Goal: Information Seeking & Learning: Learn about a topic

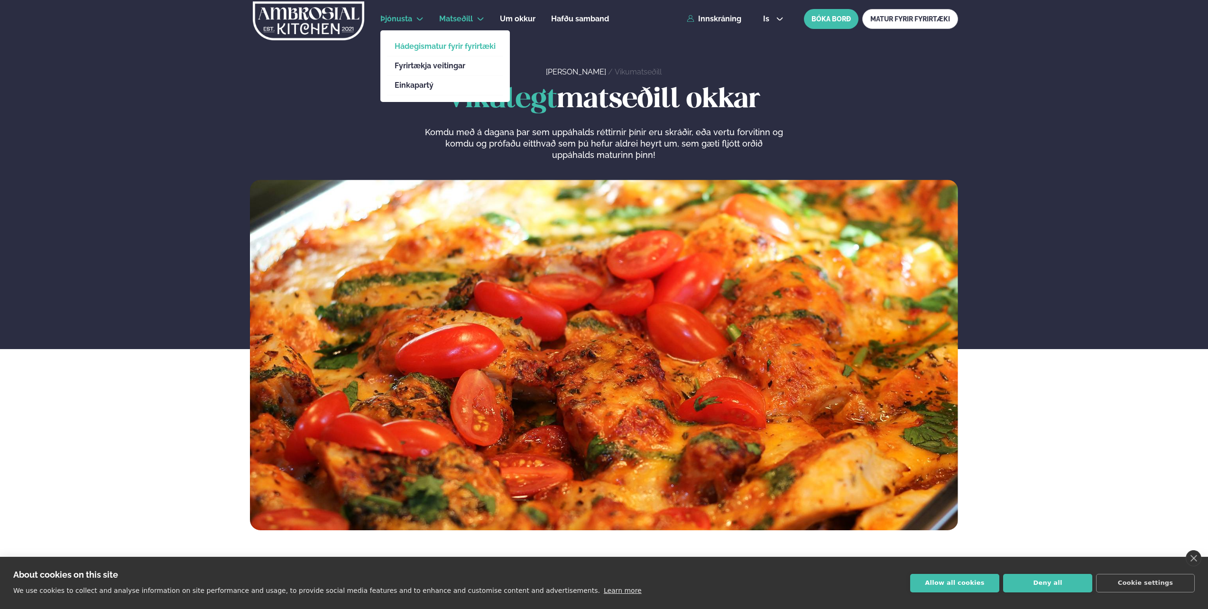
click at [422, 46] on link "Hádegismatur fyrir fyrirtæki" at bounding box center [445, 47] width 101 height 8
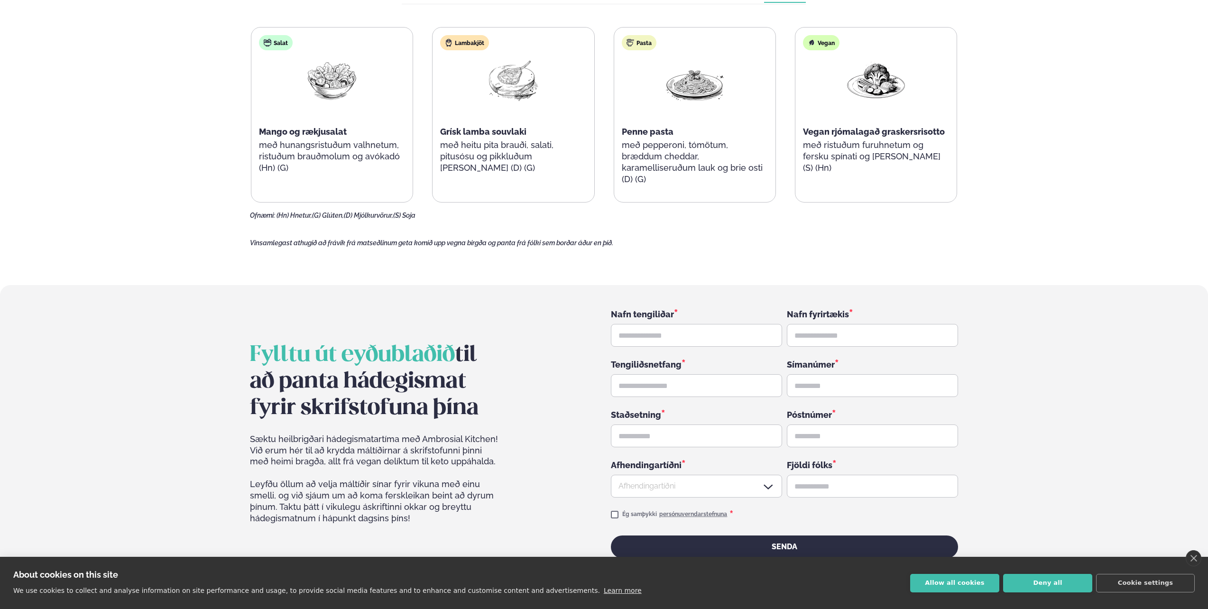
scroll to position [1518, 0]
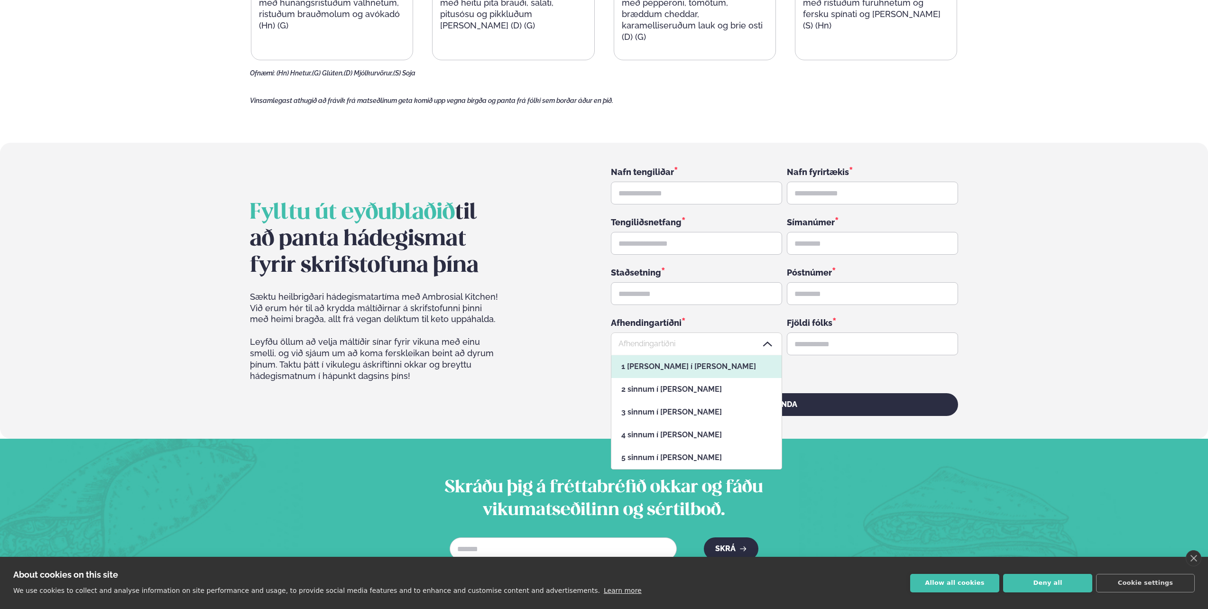
click at [669, 333] on div at bounding box center [696, 344] width 171 height 23
click at [651, 333] on div at bounding box center [696, 344] width 171 height 23
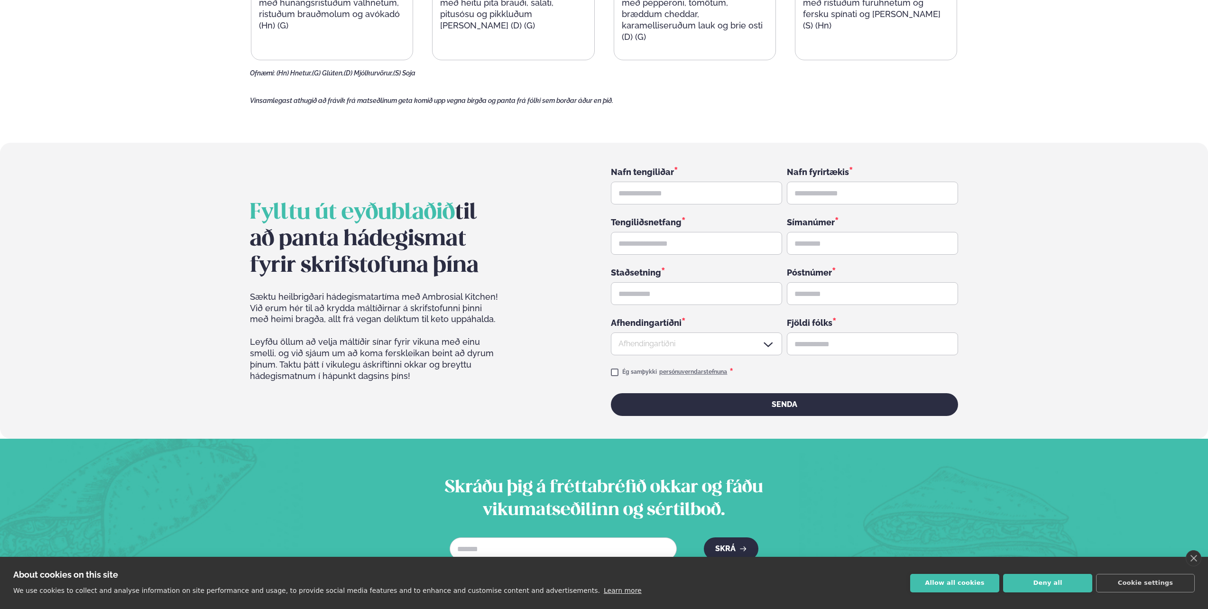
click at [409, 362] on div "Sæktu heilbrigðari hádegismatartíma með Ambrosial Kitchen! Við erum hér til að …" at bounding box center [375, 353] width 250 height 125
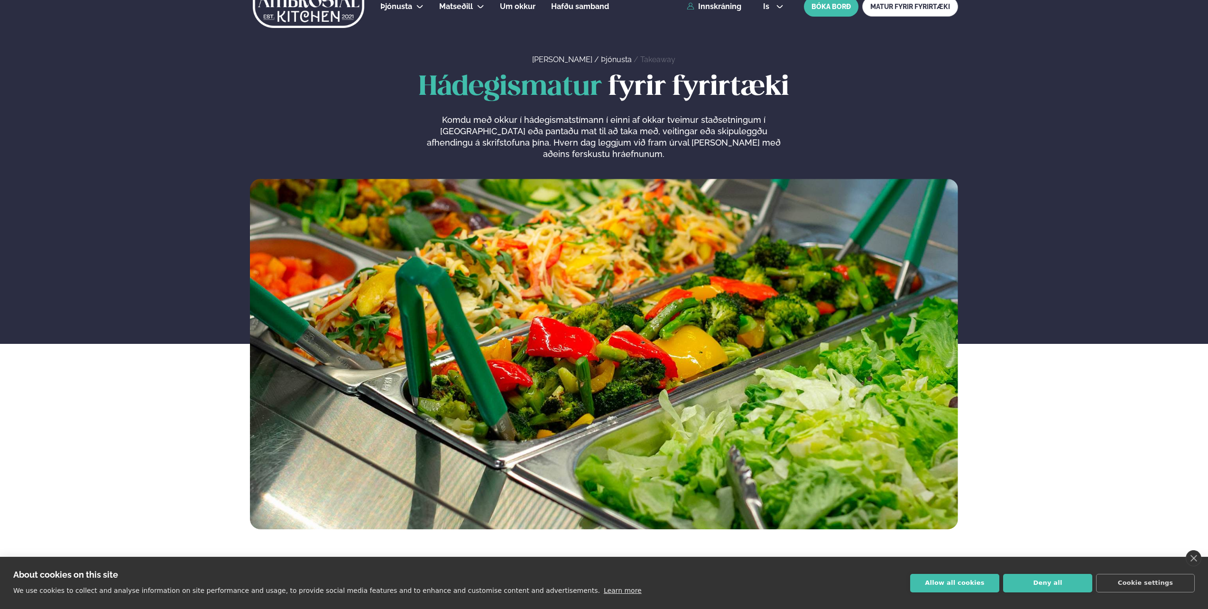
scroll to position [0, 0]
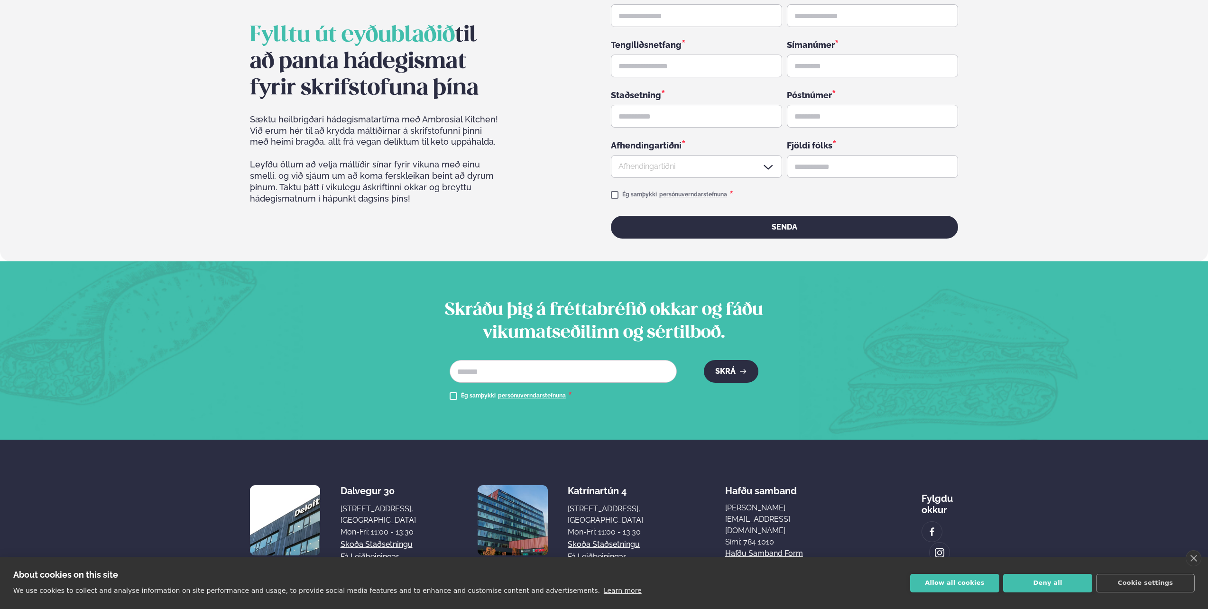
drag, startPoint x: 649, startPoint y: 104, endPoint x: 648, endPoint y: 300, distance: 195.9
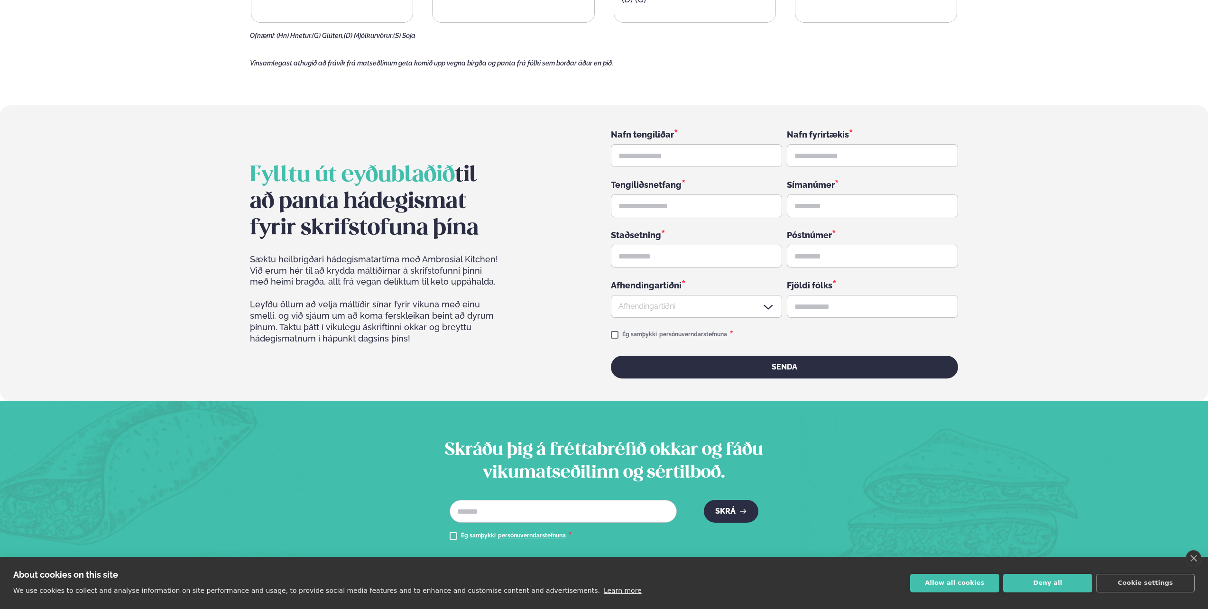
scroll to position [1458, 0]
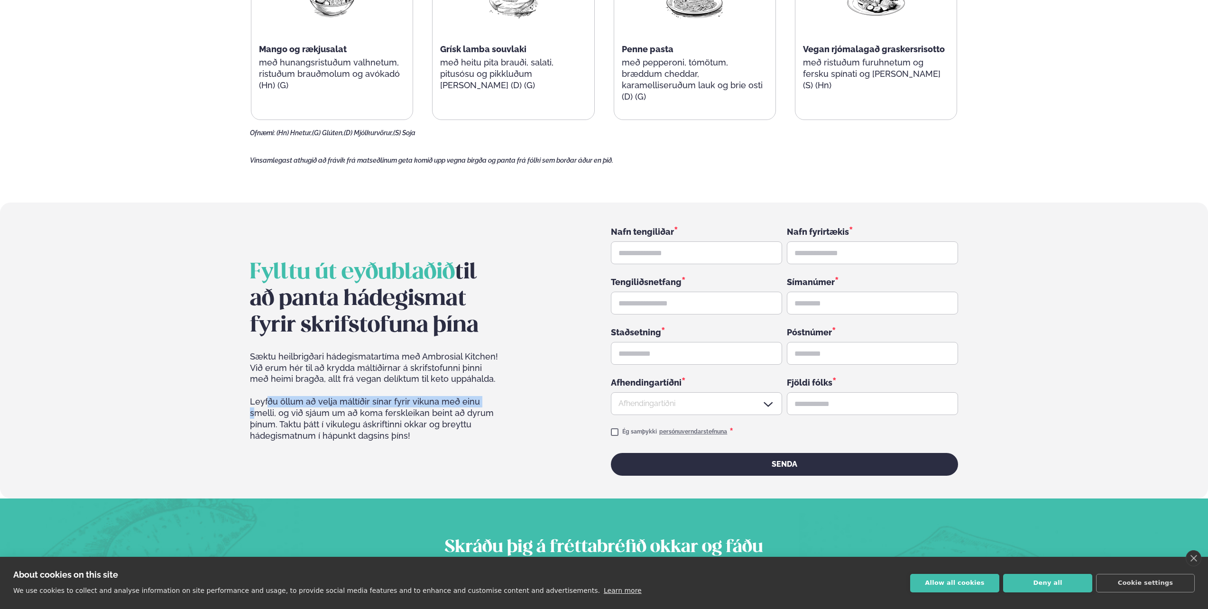
drag, startPoint x: 259, startPoint y: 380, endPoint x: 475, endPoint y: 378, distance: 215.3
click at [475, 378] on div "Sæktu heilbrigðari hádegismatartíma með Ambrosial Kitchen! Við erum hér til að …" at bounding box center [375, 413] width 250 height 125
click at [477, 386] on div "Sæktu heilbrigðari hádegismatartíma með Ambrosial Kitchen! Við erum hér til að …" at bounding box center [375, 413] width 250 height 125
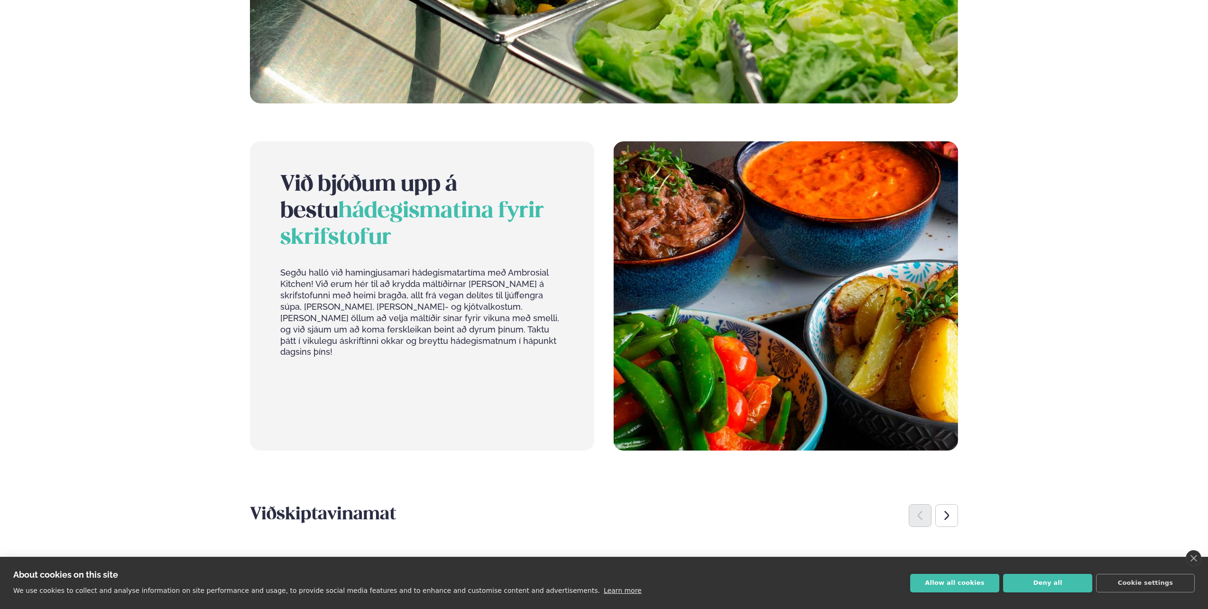
scroll to position [0, 0]
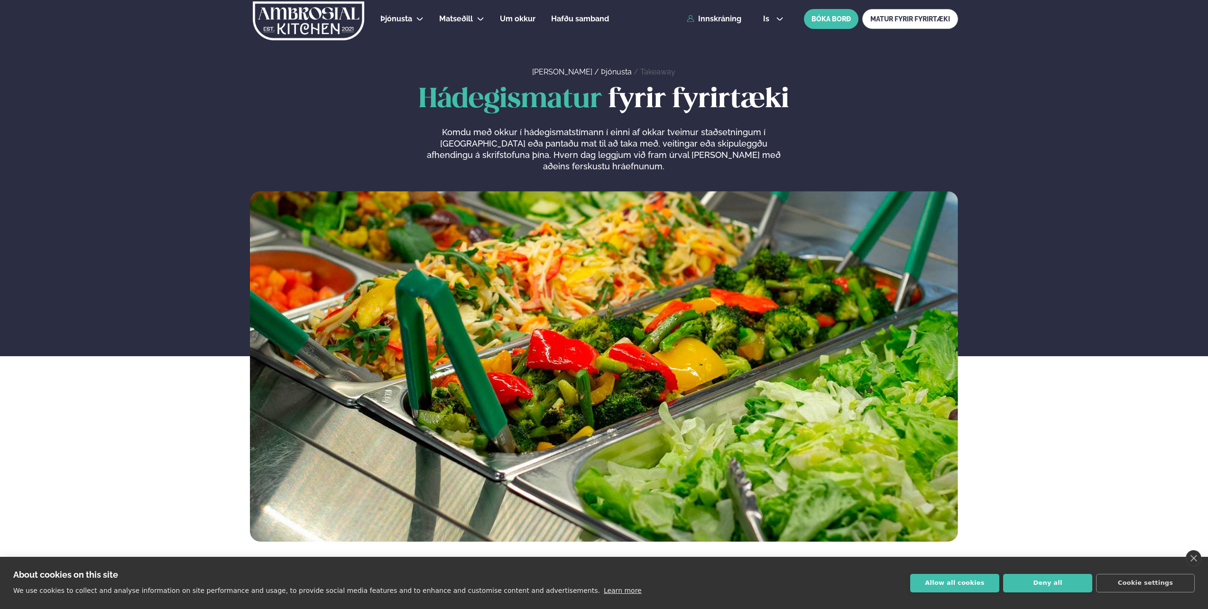
drag, startPoint x: 515, startPoint y: 460, endPoint x: 418, endPoint y: 284, distance: 201.0
click at [912, 21] on link "MATUR FYRIR FYRIRTÆKI" at bounding box center [910, 19] width 96 height 20
click at [930, 18] on link "MATUR FYRIR FYRIRTÆKI" at bounding box center [910, 19] width 96 height 20
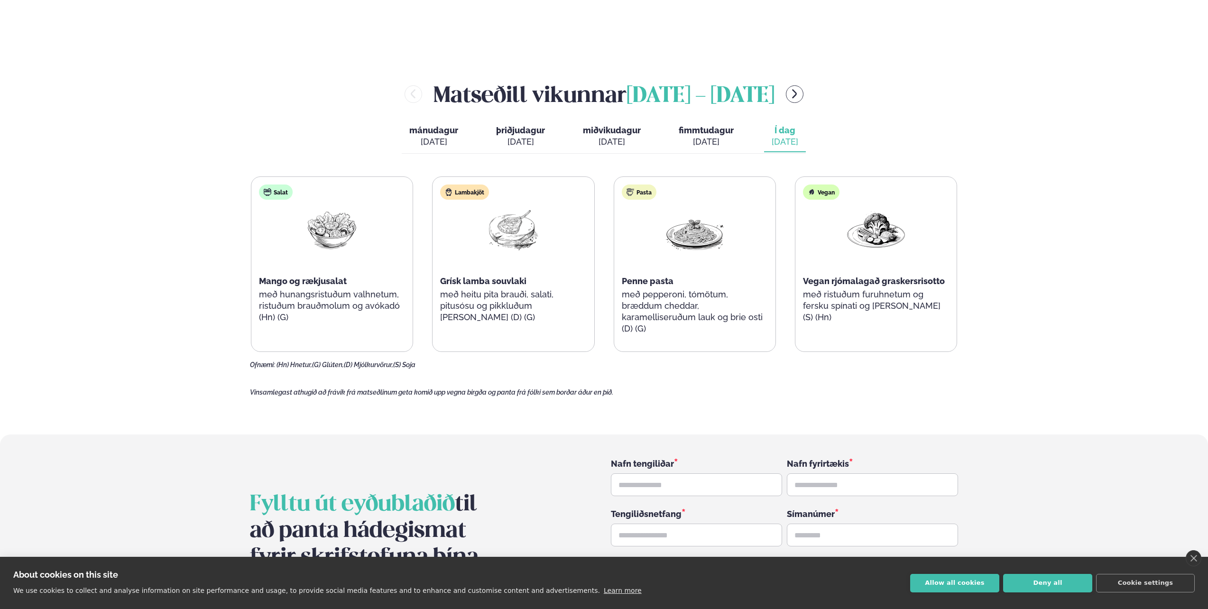
scroll to position [1221, 0]
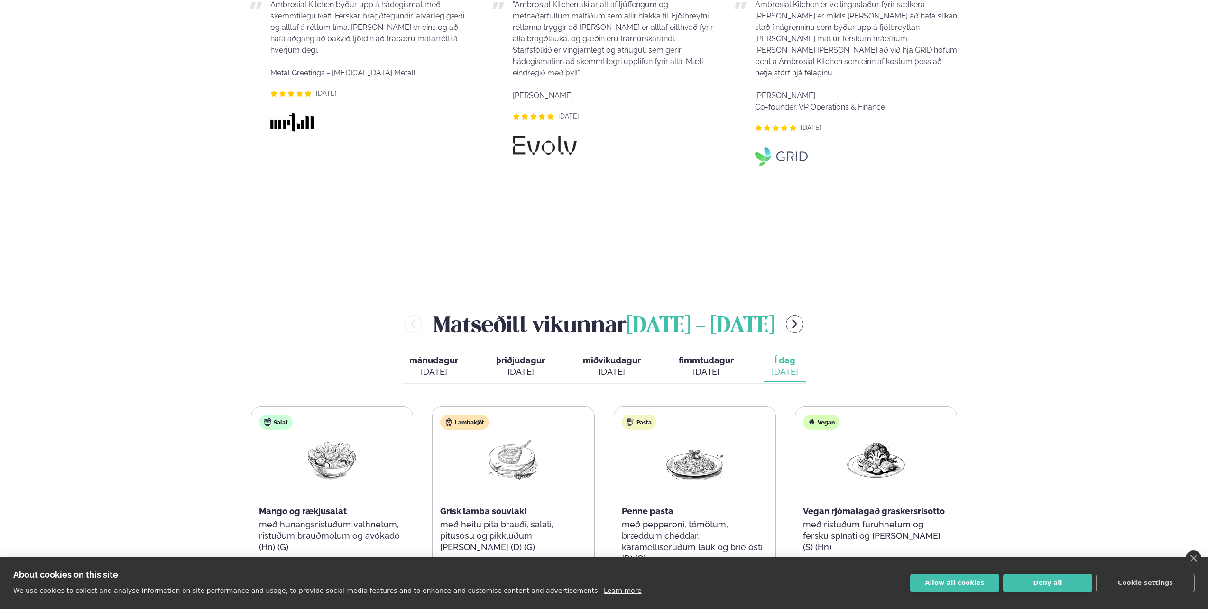
scroll to position [759, 0]
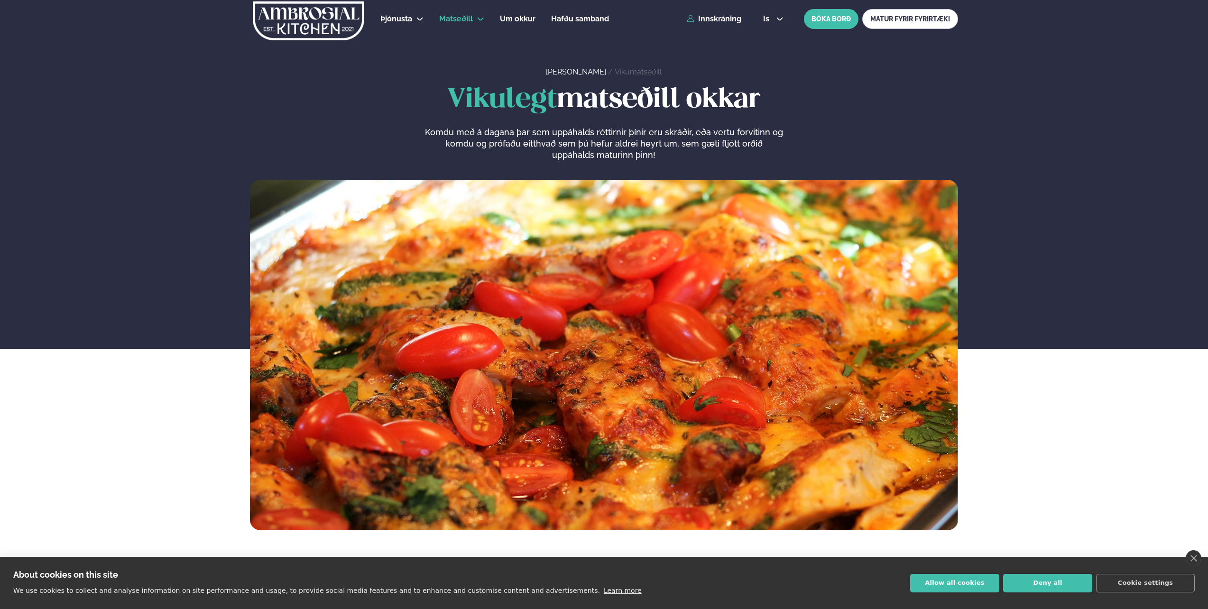
drag, startPoint x: 858, startPoint y: 407, endPoint x: 812, endPoint y: 265, distance: 150.0
click at [324, 23] on img at bounding box center [308, 20] width 113 height 39
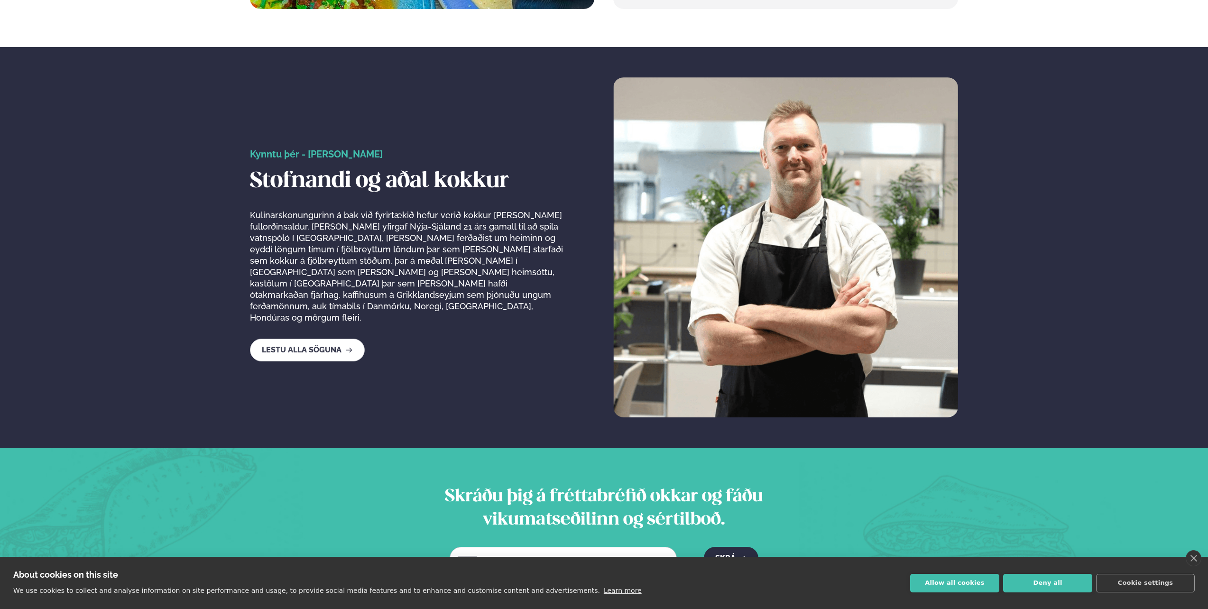
scroll to position [1897, 0]
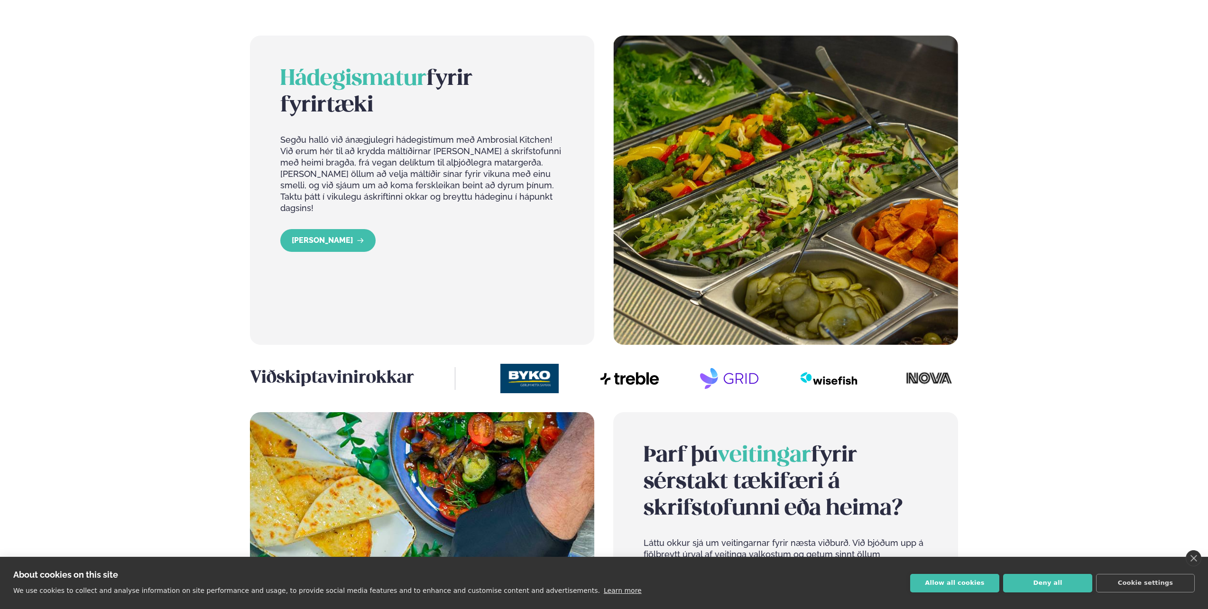
drag, startPoint x: 579, startPoint y: 313, endPoint x: 556, endPoint y: 185, distance: 129.3
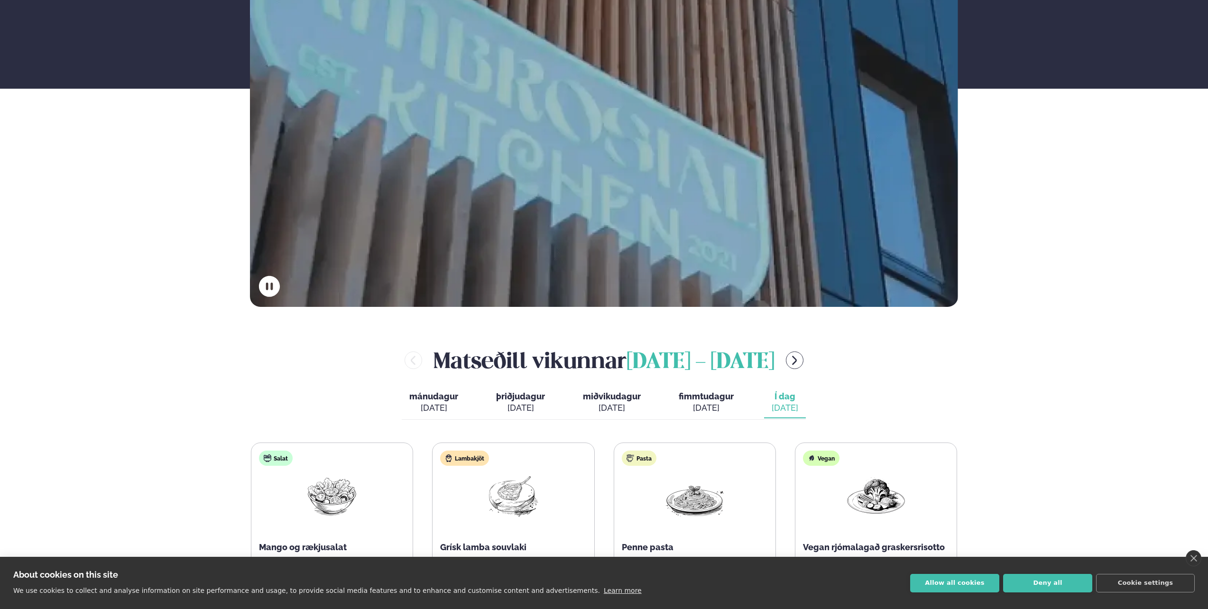
drag, startPoint x: 561, startPoint y: 238, endPoint x: 536, endPoint y: 176, distance: 66.1
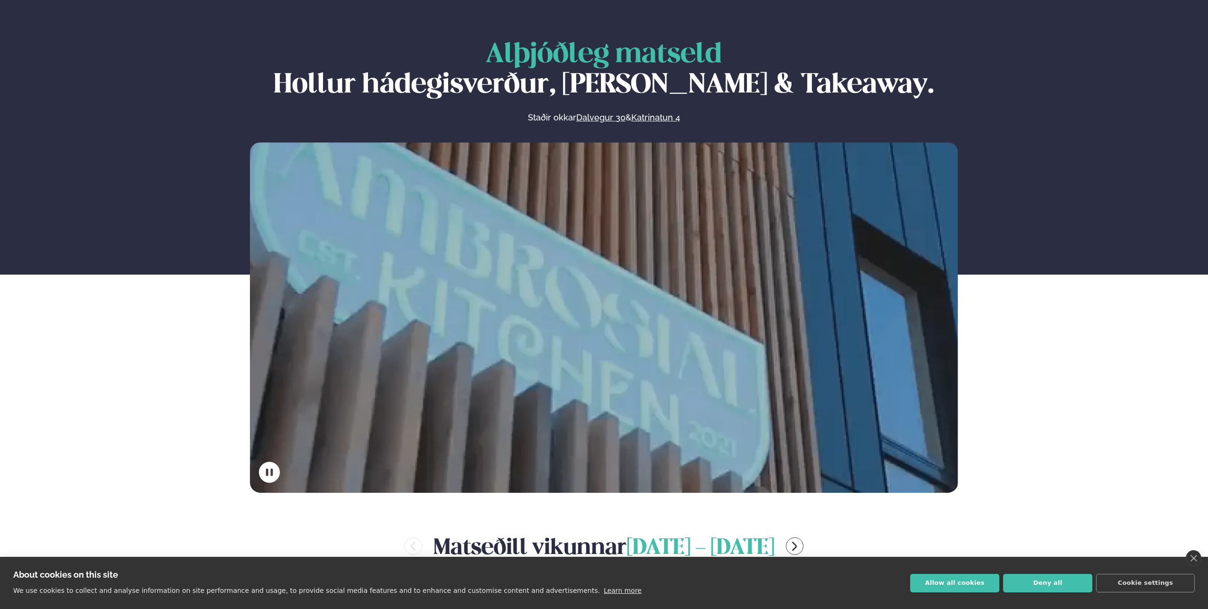
scroll to position [0, 0]
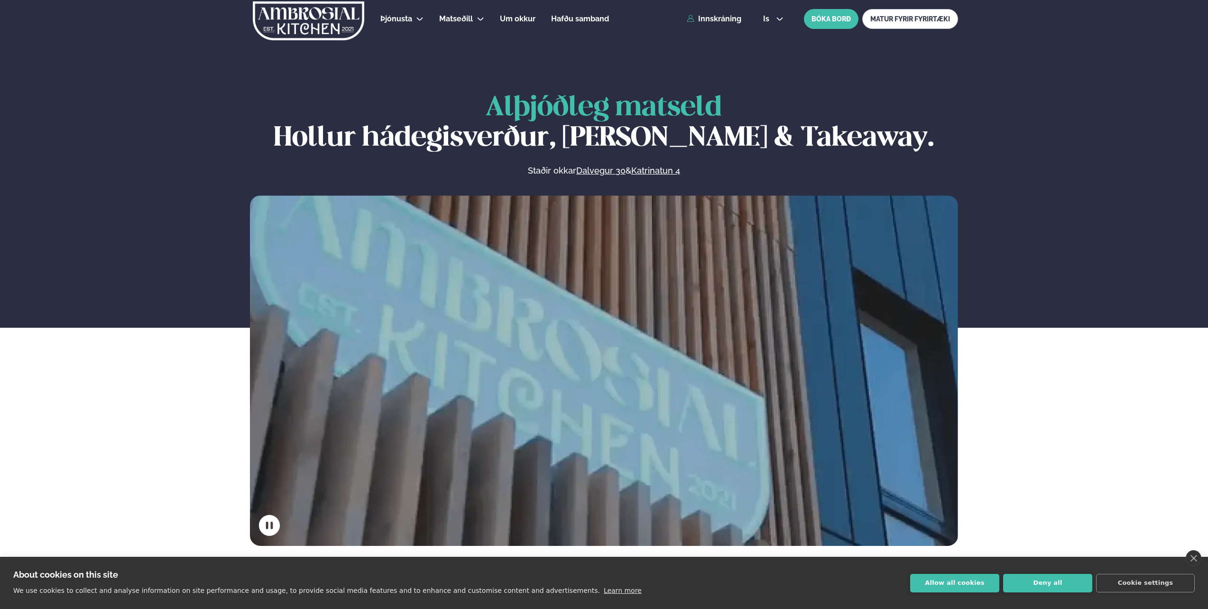
drag, startPoint x: 982, startPoint y: 306, endPoint x: 914, endPoint y: 184, distance: 139.1
